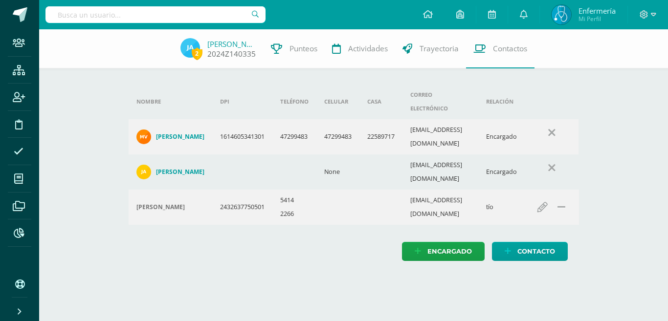
click at [235, 43] on link "Juan Arreaza" at bounding box center [231, 44] width 49 height 10
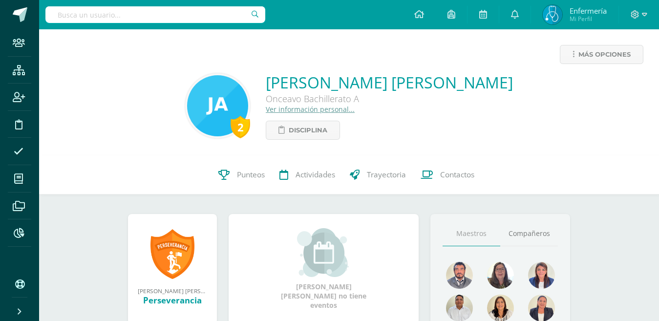
click at [74, 16] on input "text" at bounding box center [155, 14] width 220 height 17
type input "santiso sandobal"
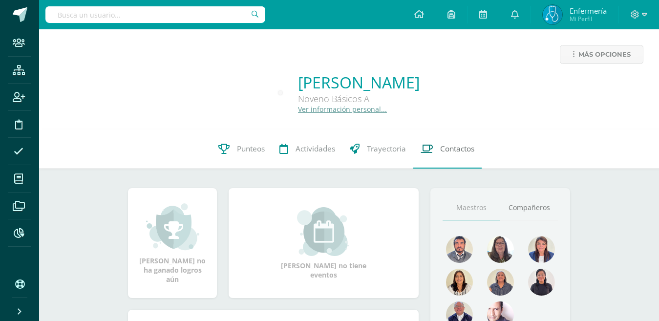
click at [445, 146] on span "Contactos" at bounding box center [457, 149] width 34 height 10
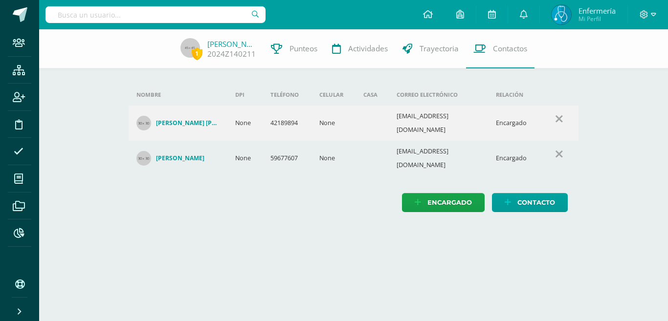
click at [120, 232] on html "Staff Estructura Inscripción Disciplina Asistencia Mis cursos Archivos Reportes…" at bounding box center [334, 116] width 668 height 232
click at [126, 17] on input "text" at bounding box center [155, 14] width 220 height 17
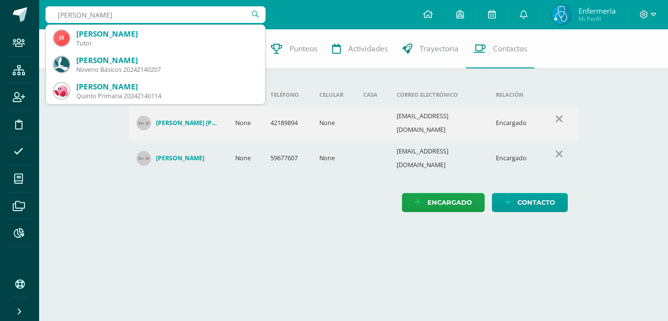
type input "salasar torres"
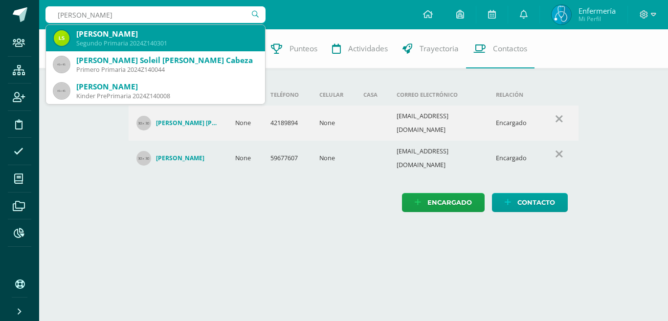
click at [146, 36] on div "[PERSON_NAME]" at bounding box center [166, 34] width 181 height 10
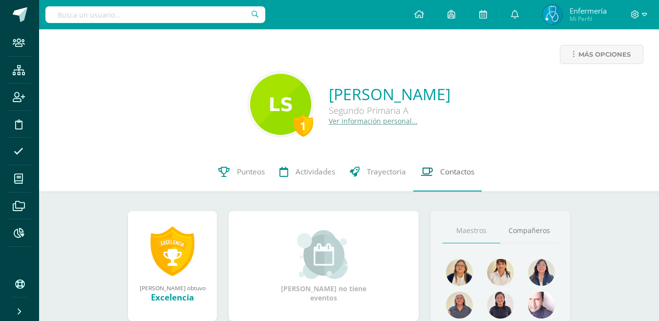
click at [467, 172] on span "Contactos" at bounding box center [457, 172] width 34 height 10
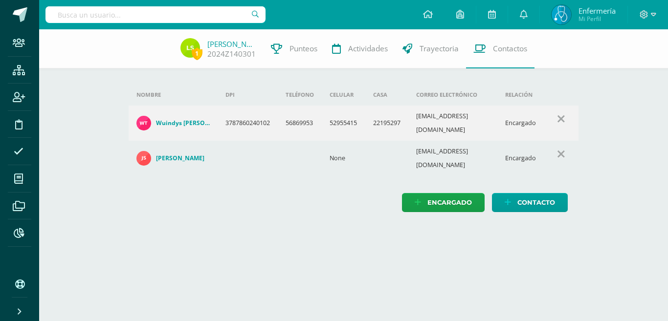
click at [347, 232] on html "Staff Estructura Inscripción Disciplina Asistencia Mis cursos Archivos Reportes…" at bounding box center [334, 116] width 668 height 232
